Goal: Task Accomplishment & Management: Manage account settings

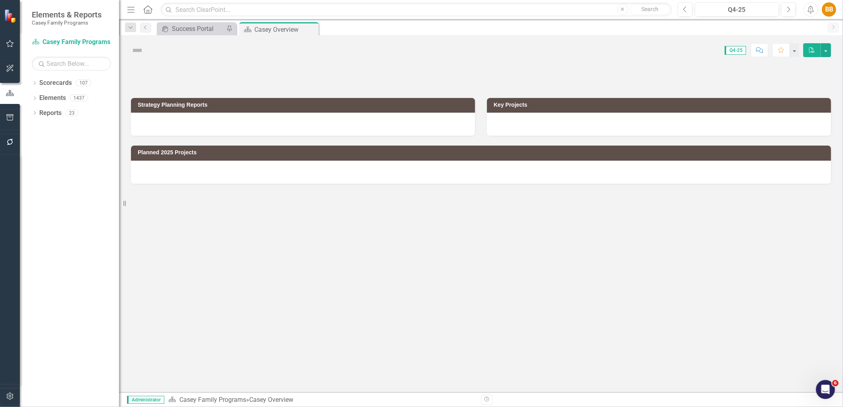
click at [2, 394] on button "button" at bounding box center [10, 397] width 18 height 17
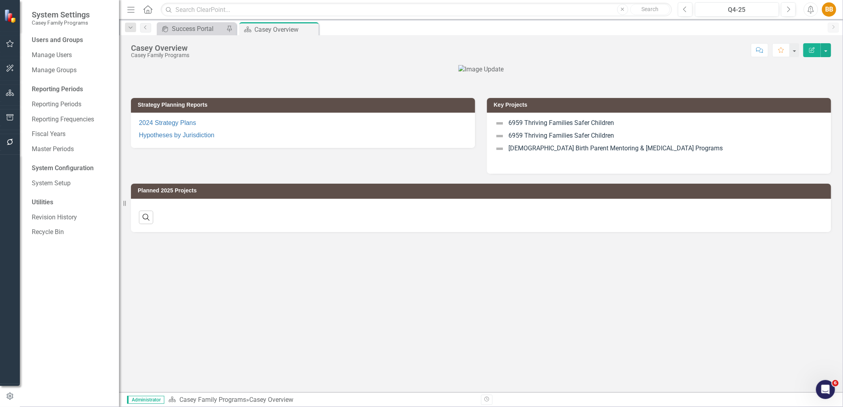
click at [66, 47] on div "Users and Groups Manage Users Manage Groups Reporting Periods Reporting Periods…" at bounding box center [69, 222] width 99 height 372
click at [67, 54] on link "Manage Users" at bounding box center [71, 55] width 79 height 9
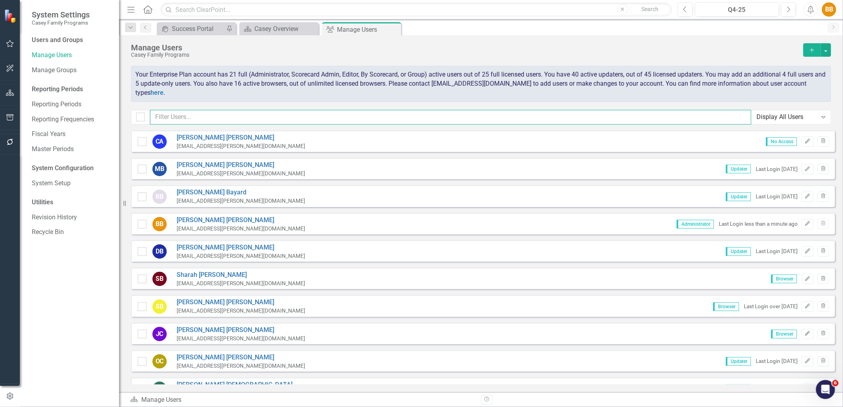
click at [334, 118] on input "text" at bounding box center [451, 117] width 602 height 15
click at [209, 120] on input "text" at bounding box center [451, 117] width 602 height 15
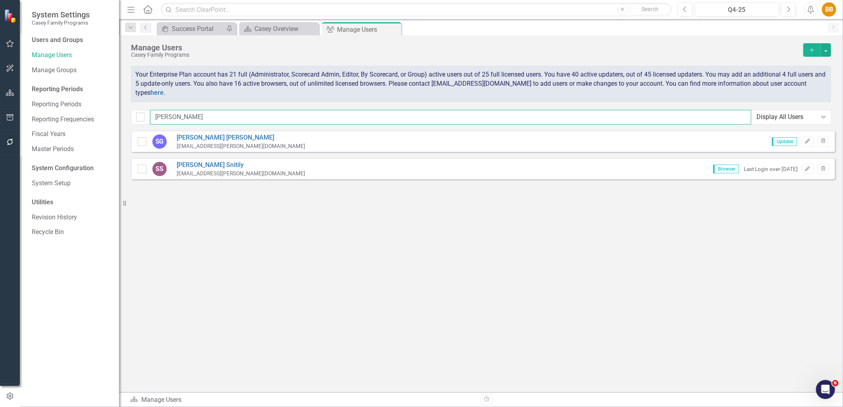
type input "steve"
click at [224, 146] on div "SG Steve Grilli sgrilli@casey.org Updater Edit Trash" at bounding box center [483, 141] width 704 height 21
drag, startPoint x: 219, startPoint y: 118, endPoint x: 155, endPoint y: 117, distance: 63.9
click at [155, 117] on input "steve" at bounding box center [451, 117] width 602 height 15
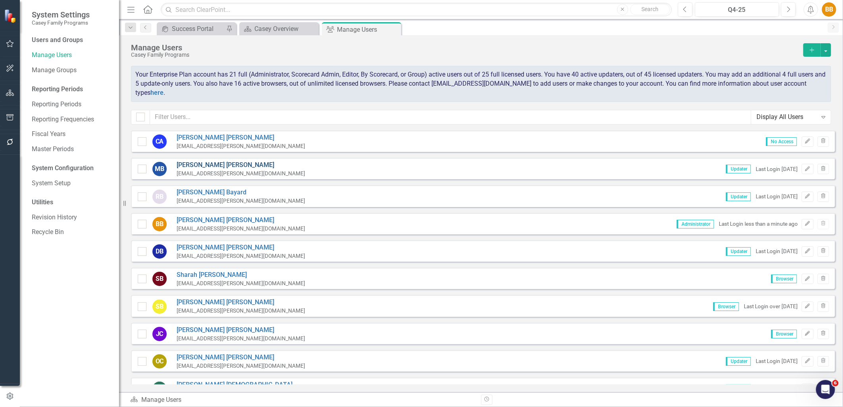
click at [203, 164] on link "Melissa Baker" at bounding box center [241, 165] width 129 height 9
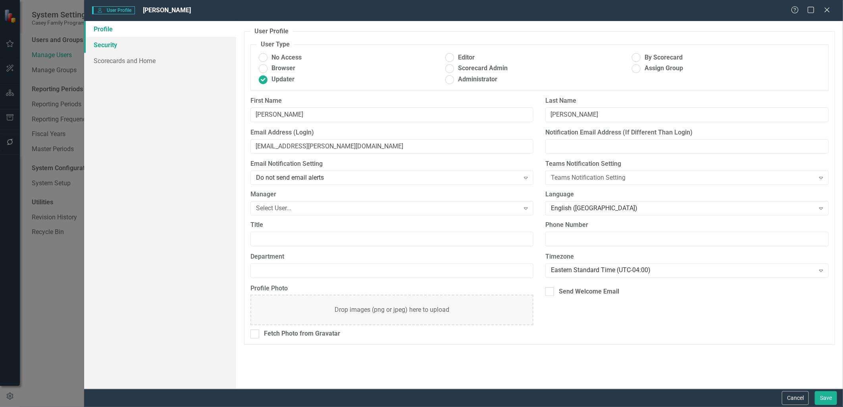
click at [149, 46] on link "Security" at bounding box center [160, 45] width 152 height 16
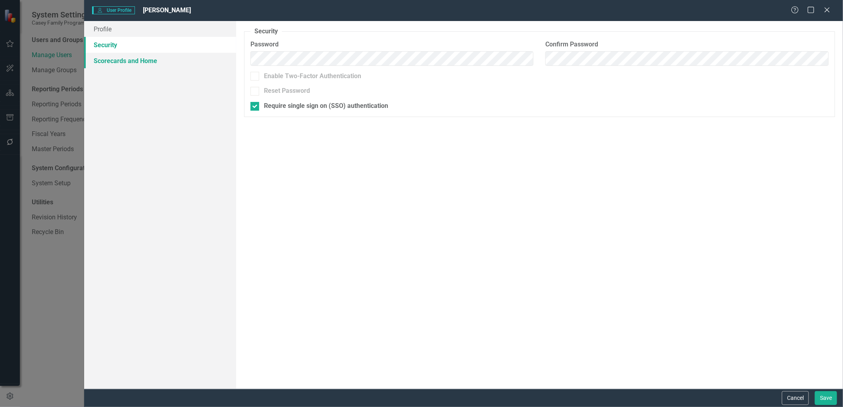
click at [156, 62] on link "Scorecards and Home" at bounding box center [160, 61] width 152 height 16
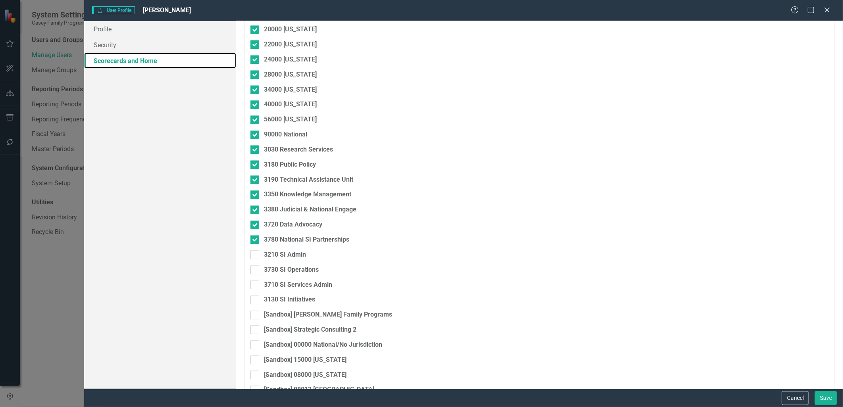
scroll to position [1333, 0]
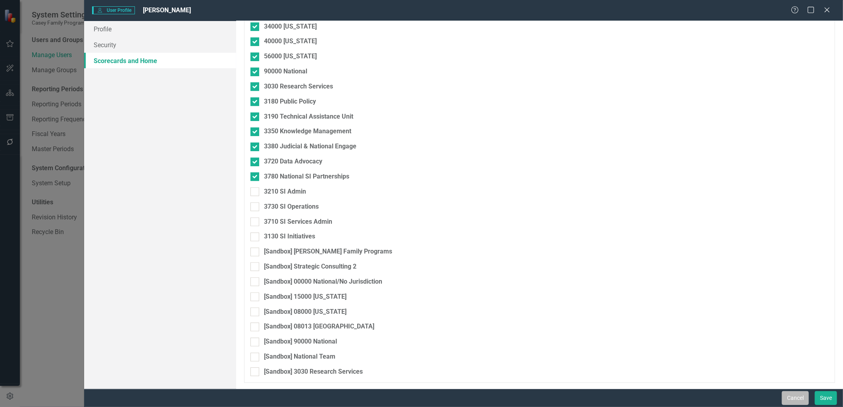
click at [789, 394] on button "Cancel" at bounding box center [795, 399] width 27 height 14
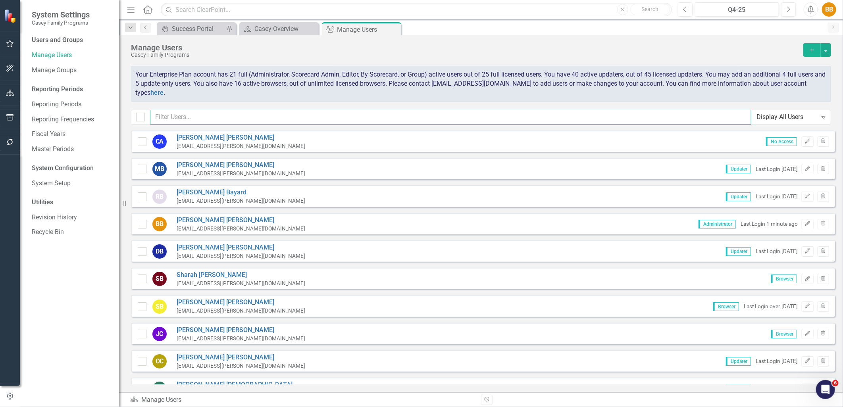
click at [227, 120] on input "text" at bounding box center [451, 117] width 602 height 15
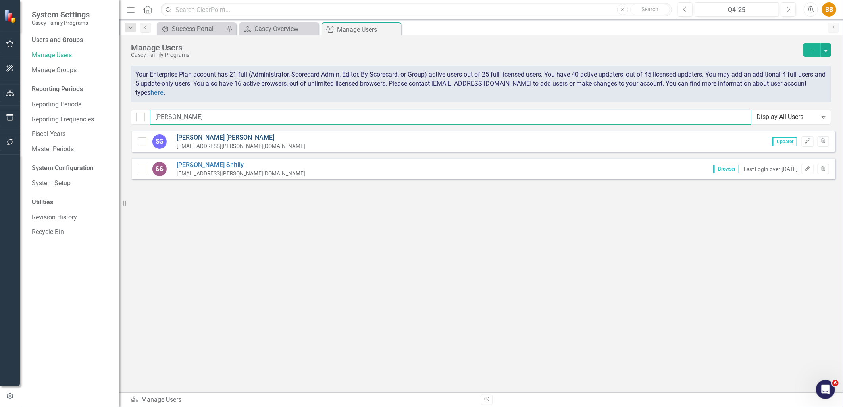
type input "steve"
click at [197, 141] on link "[PERSON_NAME]" at bounding box center [241, 137] width 129 height 9
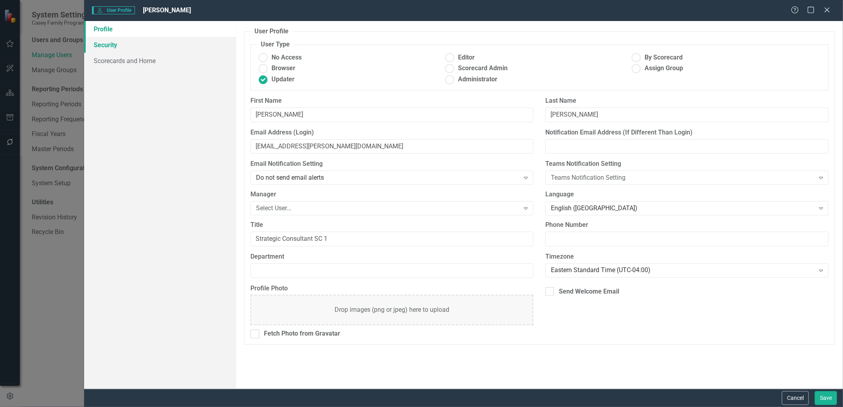
click at [149, 46] on link "Security" at bounding box center [160, 45] width 152 height 16
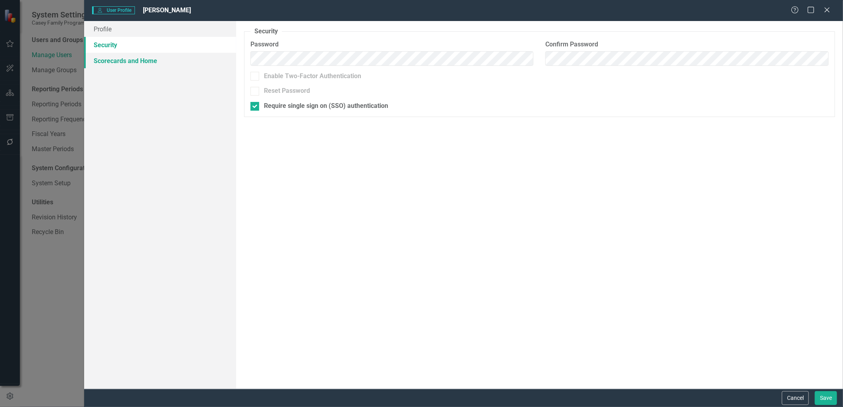
click at [152, 59] on link "Scorecards and Home" at bounding box center [160, 61] width 152 height 16
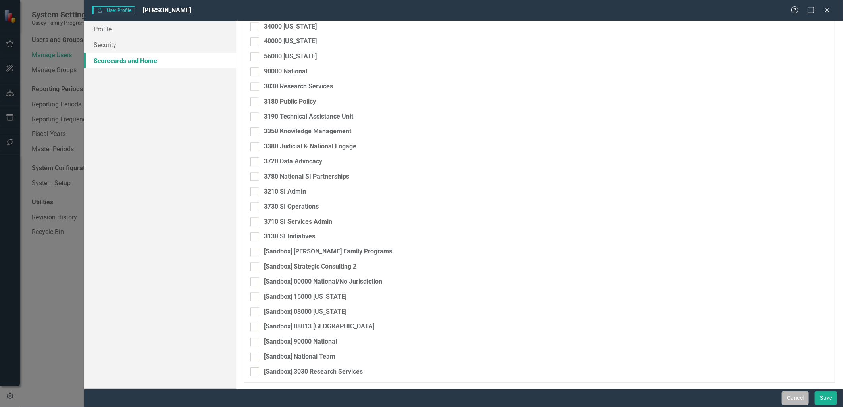
click at [800, 396] on button "Cancel" at bounding box center [795, 399] width 27 height 14
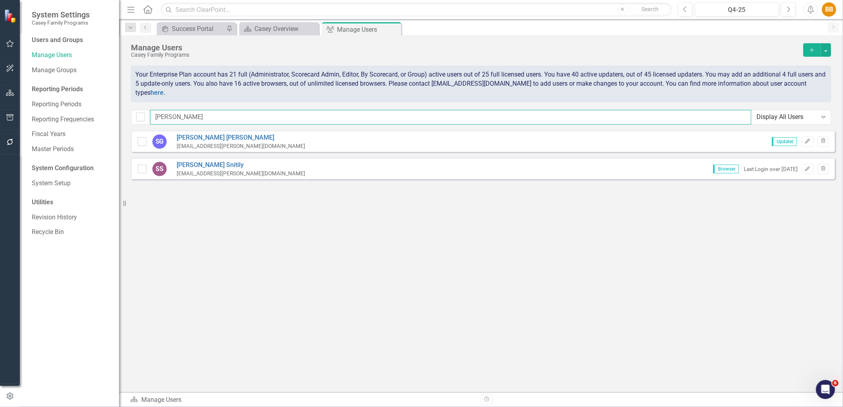
drag, startPoint x: 606, startPoint y: 116, endPoint x: 140, endPoint y: 112, distance: 466.2
click at [140, 112] on div "steve Display All Users Expand" at bounding box center [481, 117] width 700 height 15
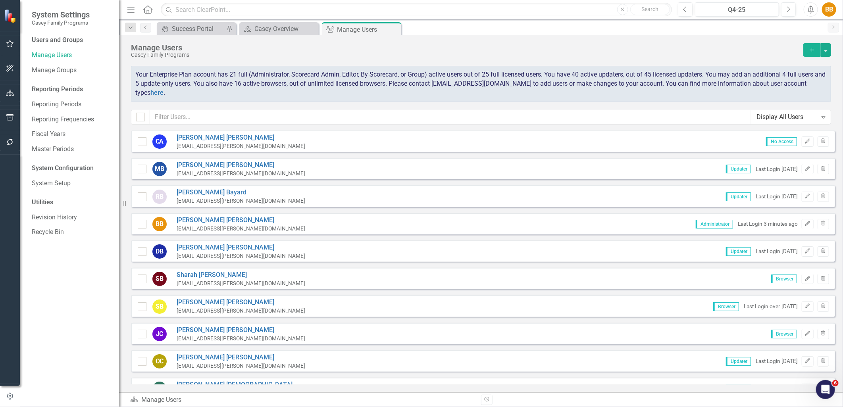
click at [220, 53] on div "Casey Family Programs" at bounding box center [465, 55] width 669 height 6
checkbox input "false"
click at [260, 118] on input "text" at bounding box center [451, 117] width 602 height 15
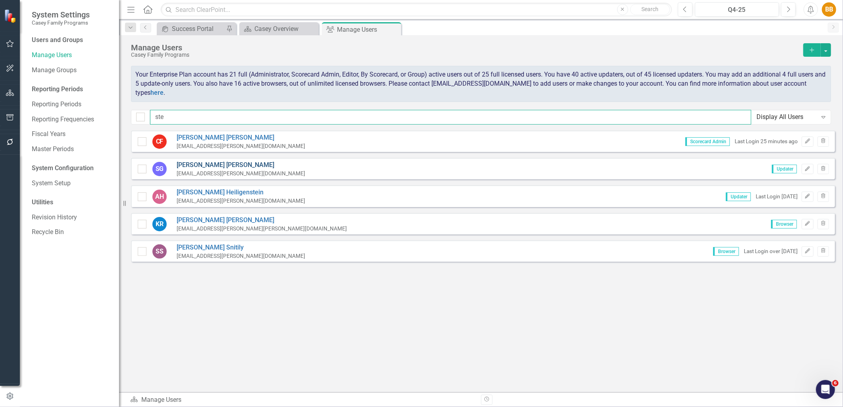
type input "ste"
click at [205, 168] on link "[PERSON_NAME]" at bounding box center [241, 165] width 129 height 9
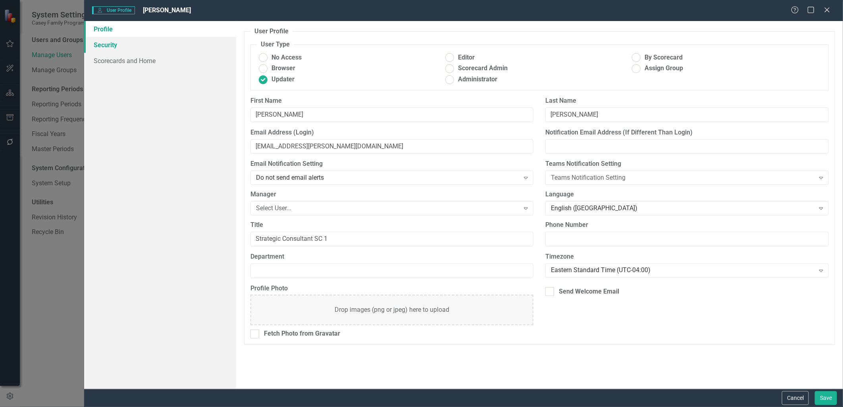
click at [135, 44] on link "Security" at bounding box center [160, 45] width 152 height 16
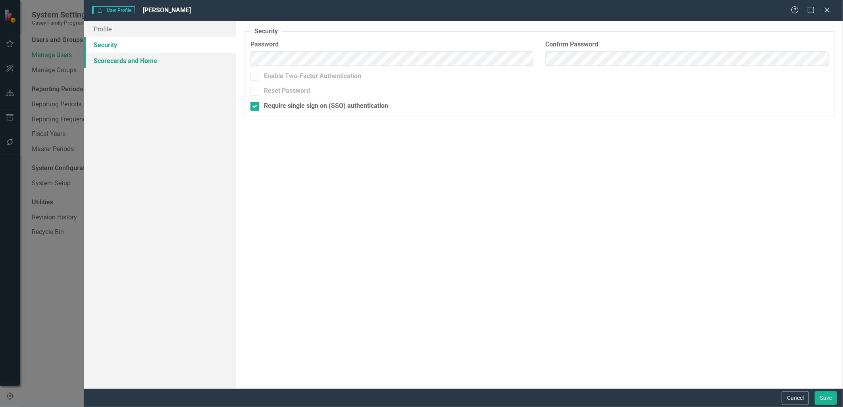
click at [130, 60] on link "Scorecards and Home" at bounding box center [160, 61] width 152 height 16
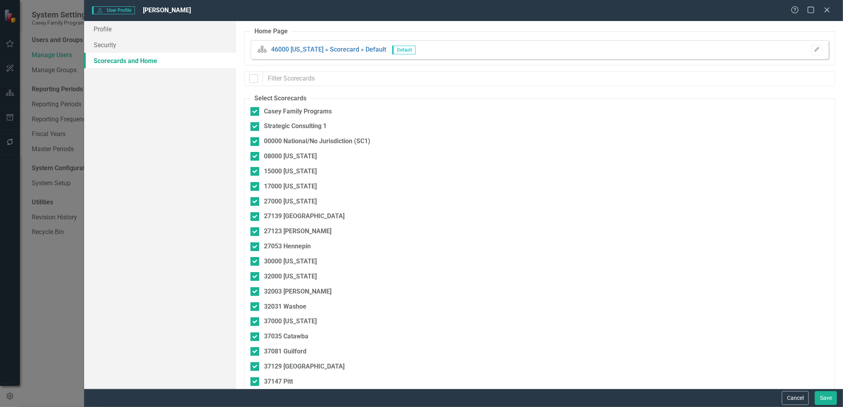
click at [832, 11] on div "Help Maximize Close" at bounding box center [813, 10] width 44 height 9
click at [831, 10] on icon "Close" at bounding box center [827, 10] width 10 height 8
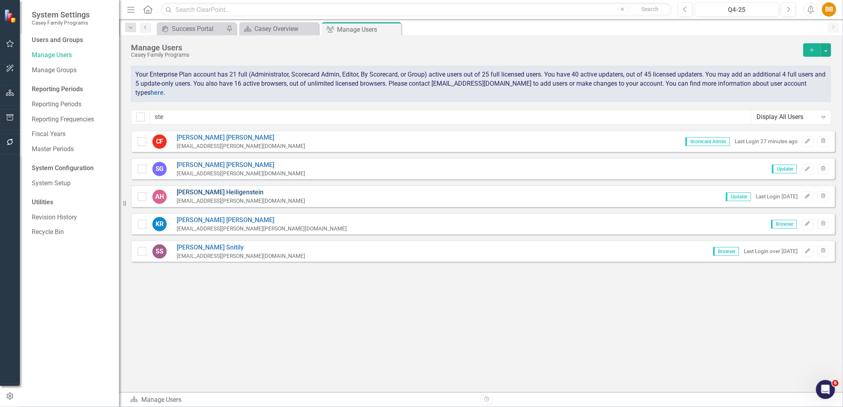
click at [205, 192] on link "[PERSON_NAME]" at bounding box center [241, 192] width 129 height 9
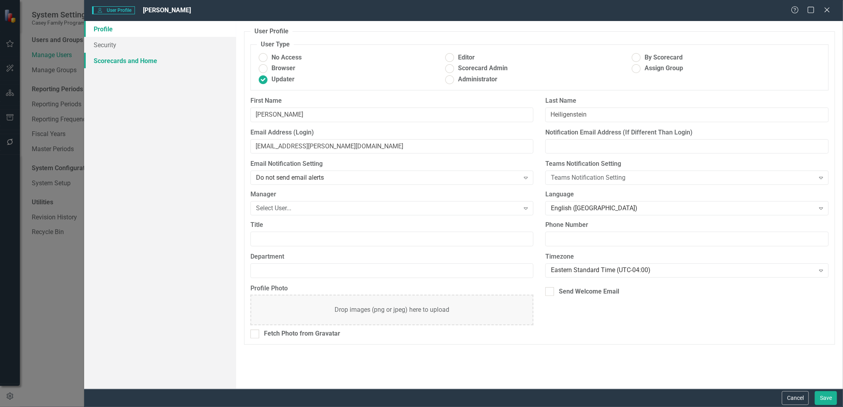
click at [136, 61] on link "Scorecards and Home" at bounding box center [160, 61] width 152 height 16
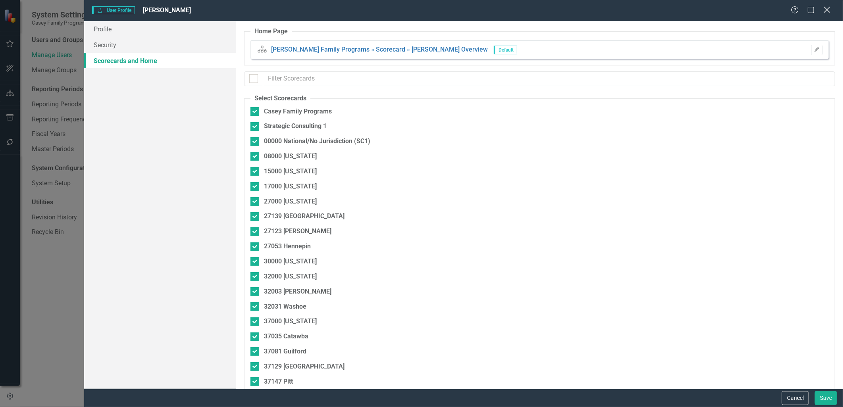
click at [826, 14] on div "Close" at bounding box center [827, 10] width 10 height 11
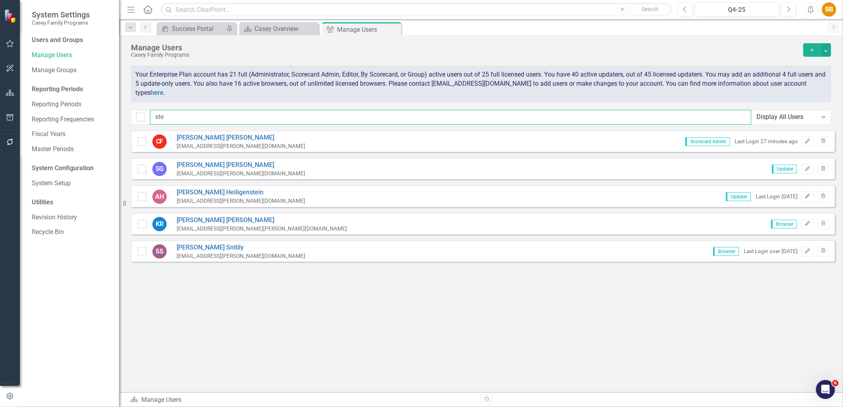
drag, startPoint x: 221, startPoint y: 123, endPoint x: 152, endPoint y: 122, distance: 69.5
click at [152, 122] on input "ste" at bounding box center [451, 117] width 602 height 15
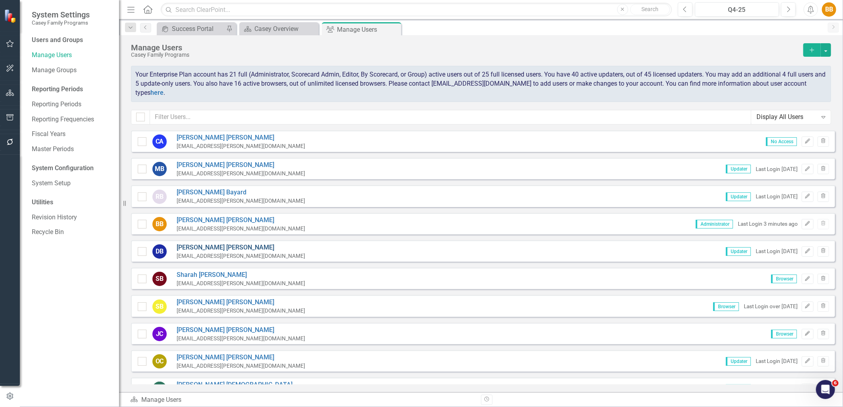
click at [211, 247] on link "[PERSON_NAME]" at bounding box center [241, 247] width 129 height 9
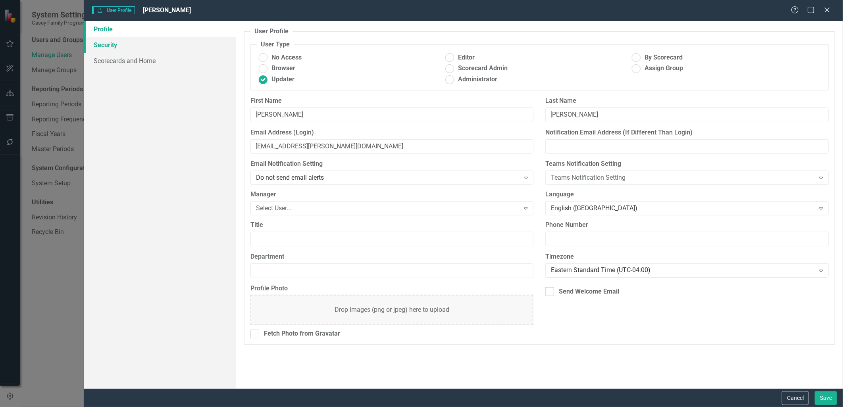
click at [117, 46] on link "Security" at bounding box center [160, 45] width 152 height 16
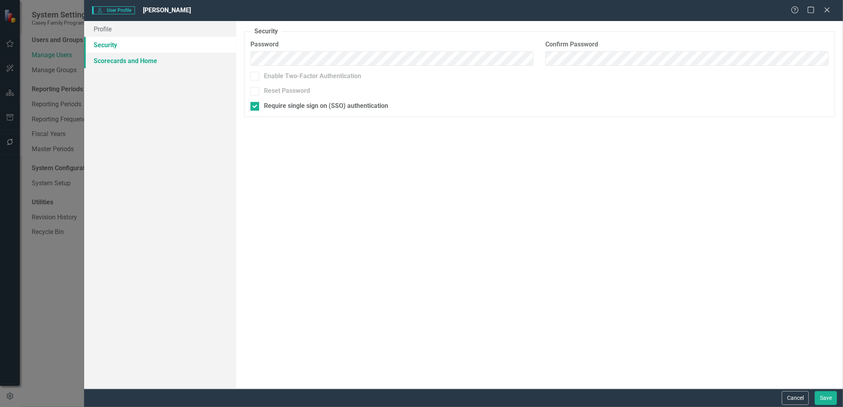
click at [122, 60] on link "Scorecards and Home" at bounding box center [160, 61] width 152 height 16
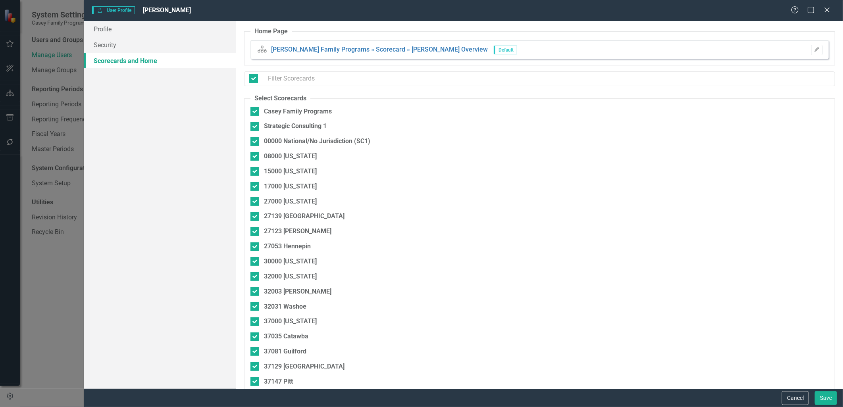
checkbox input "false"
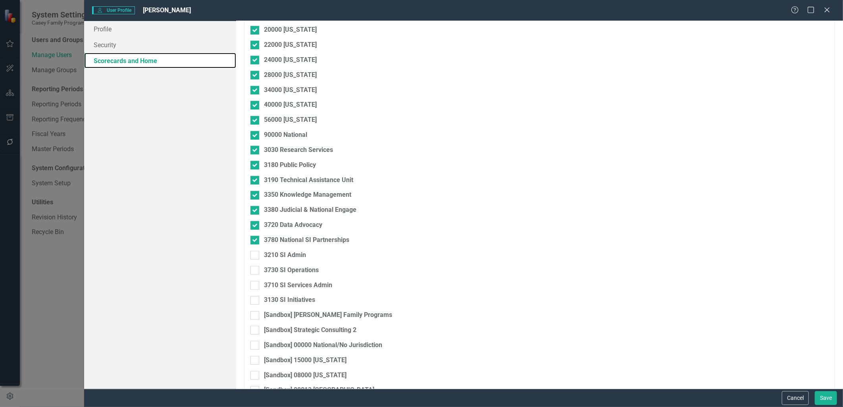
scroll to position [1323, 0]
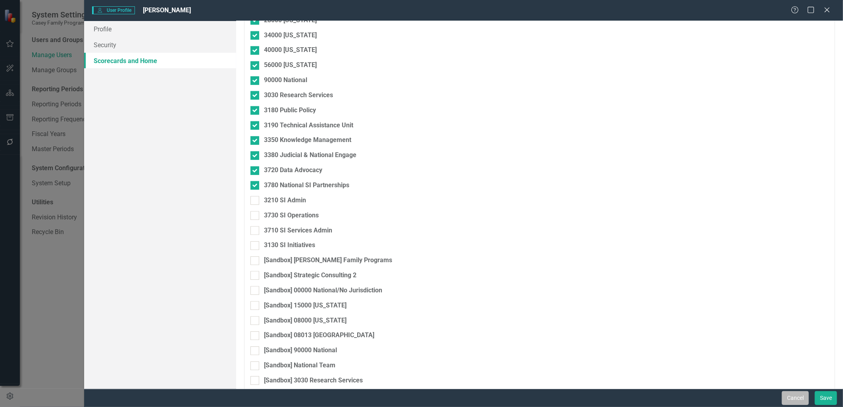
click at [785, 395] on button "Cancel" at bounding box center [795, 399] width 27 height 14
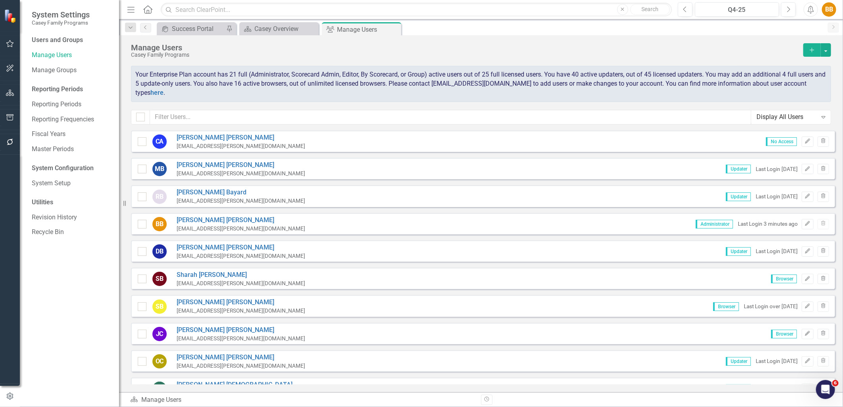
click at [787, 119] on div "Display All Users" at bounding box center [787, 117] width 61 height 9
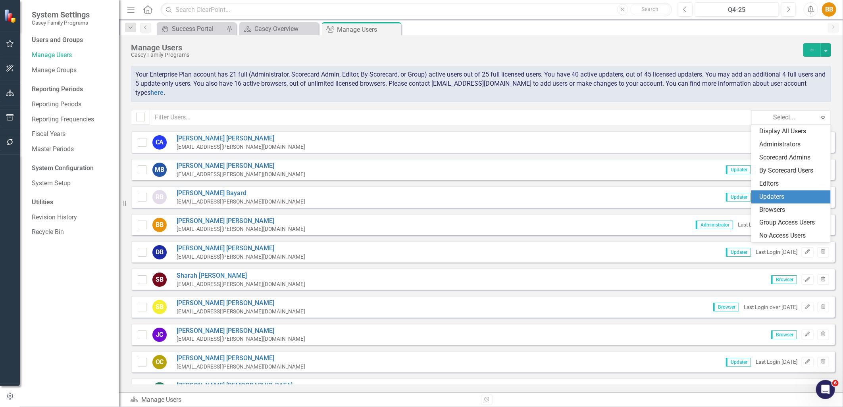
click at [789, 191] on div "Updaters" at bounding box center [791, 197] width 79 height 13
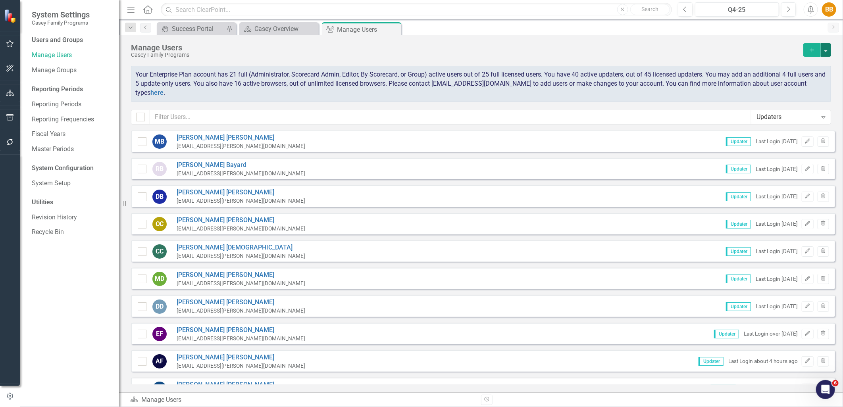
click at [827, 49] on button "button" at bounding box center [826, 50] width 10 height 14
click at [822, 95] on link "Excel File User Access Report" at bounding box center [794, 94] width 73 height 15
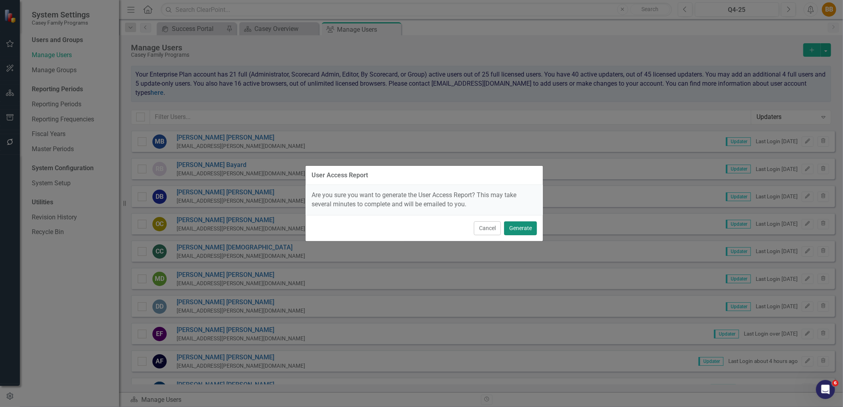
click at [522, 228] on button "Generate" at bounding box center [520, 229] width 33 height 14
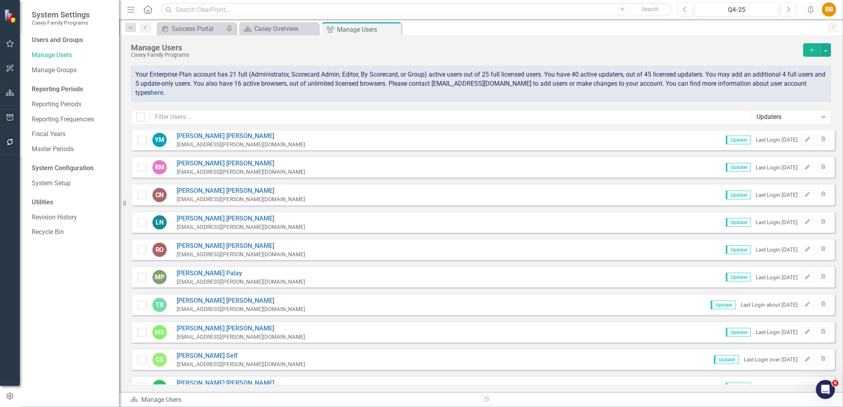
scroll to position [852, 0]
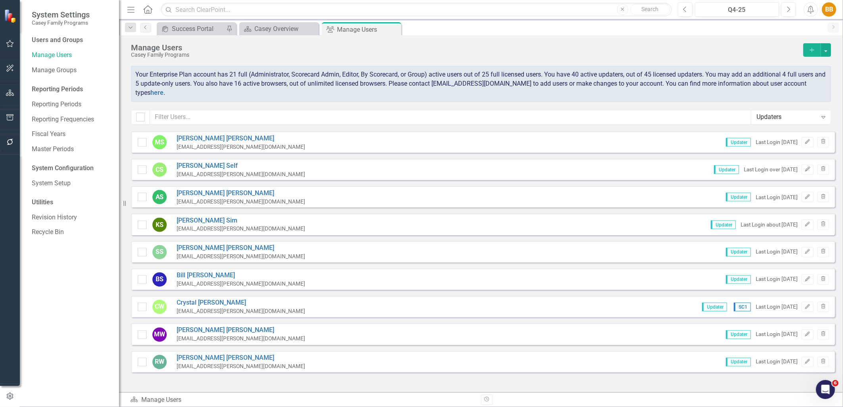
click at [807, 9] on icon "Alerts" at bounding box center [811, 10] width 8 height 8
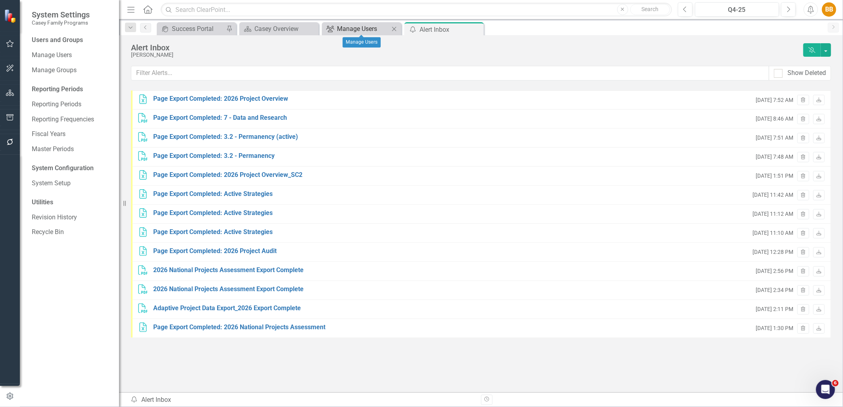
click at [375, 26] on div "Manage Users" at bounding box center [363, 29] width 52 height 10
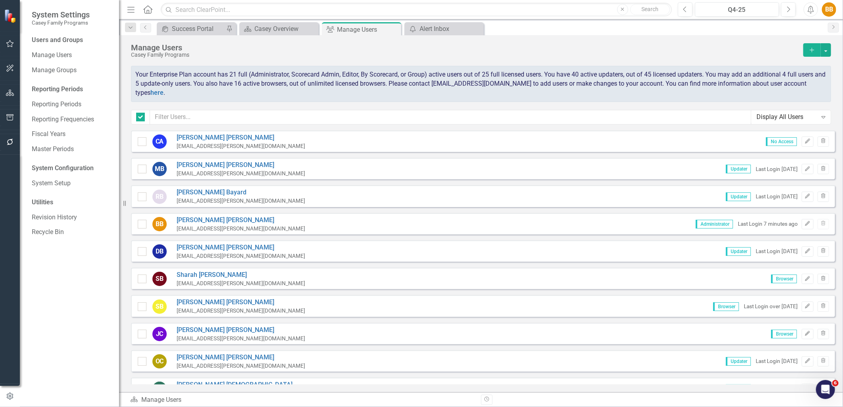
checkbox input "false"
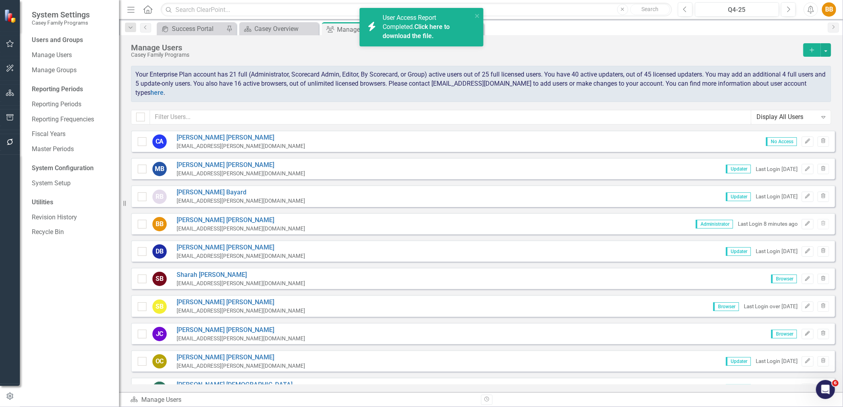
click at [425, 34] on link "Click here to download the file." at bounding box center [416, 31] width 67 height 17
